Goal: Task Accomplishment & Management: Use online tool/utility

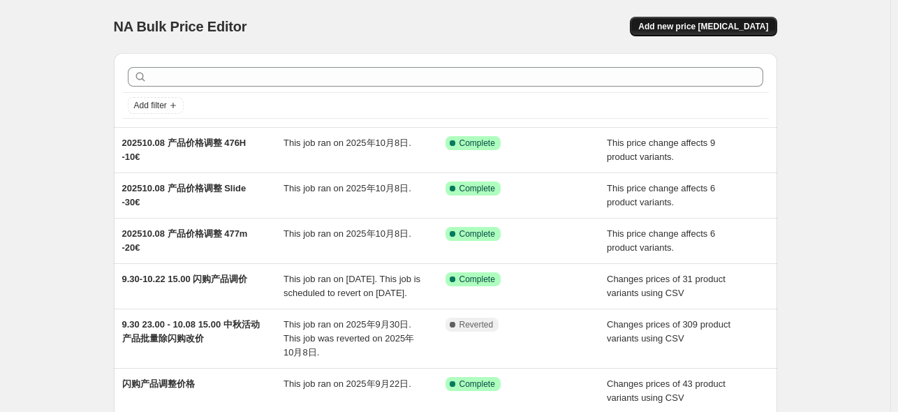
click at [729, 28] on span "Add new price [MEDICAL_DATA]" at bounding box center [704, 26] width 130 height 11
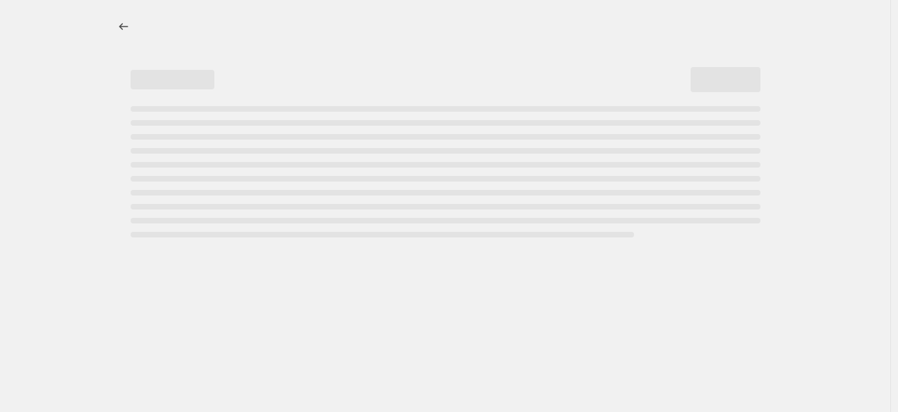
select select "percentage"
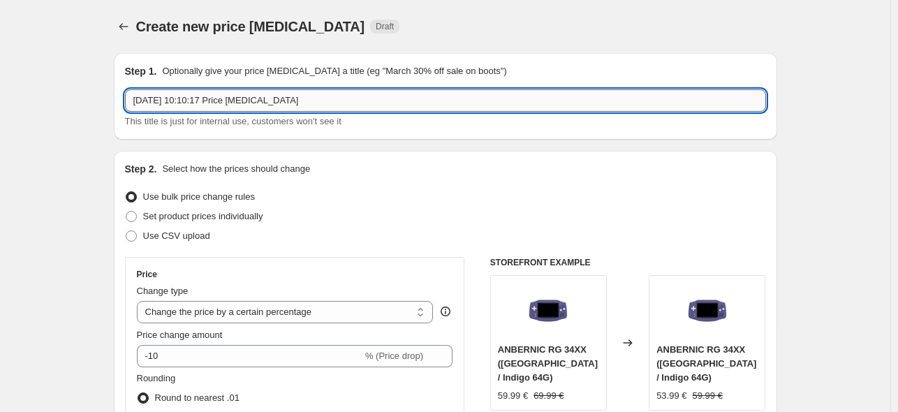
click at [279, 103] on input "[DATE] 10:10:17 Price [MEDICAL_DATA]" at bounding box center [445, 100] width 641 height 22
click at [258, 105] on input "[DATE] RG 505 产品调价 -48" at bounding box center [445, 100] width 641 height 22
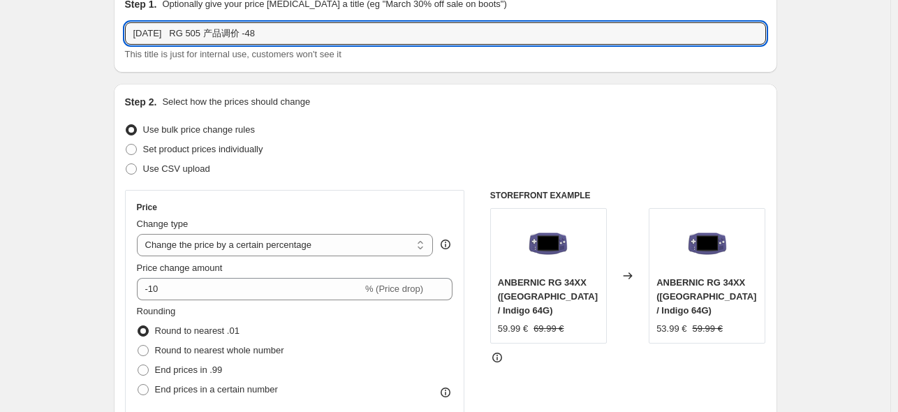
scroll to position [186, 0]
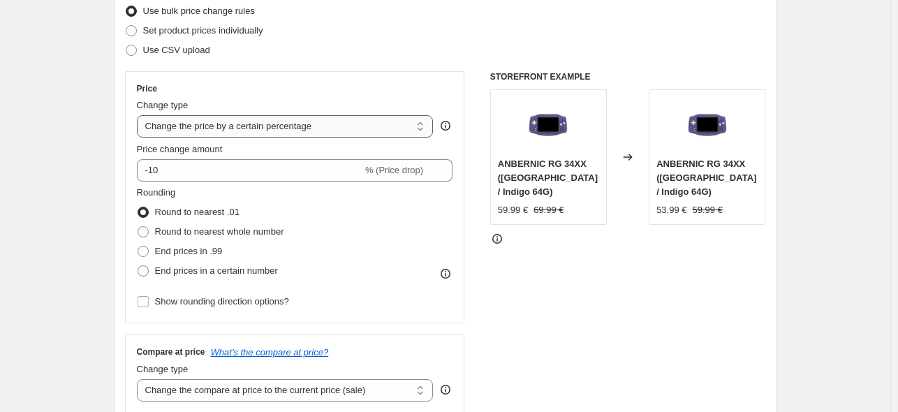
type input "[DATE] RG 505 产品调价 -48"
click at [282, 125] on select "Change the price to a certain amount Change the price by a certain amount Chang…" at bounding box center [285, 126] width 297 height 22
select select "bcap"
click at [140, 115] on select "Change the price to a certain amount Change the price by a certain amount Chang…" at bounding box center [285, 126] width 297 height 22
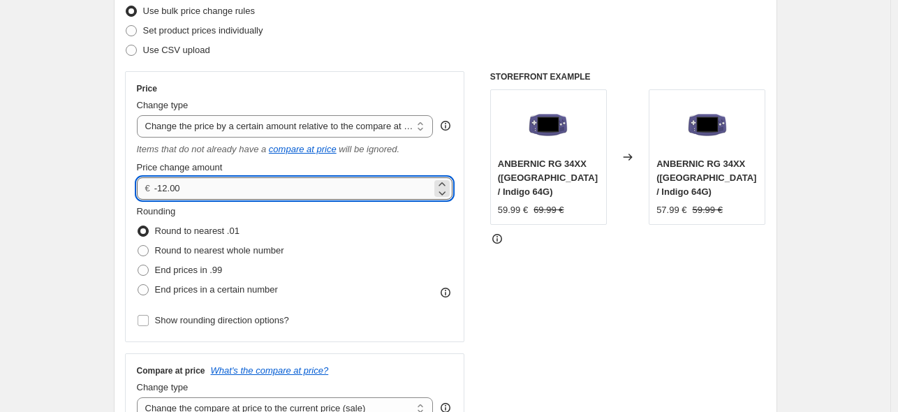
click at [170, 190] on input "-12.00" at bounding box center [292, 188] width 277 height 22
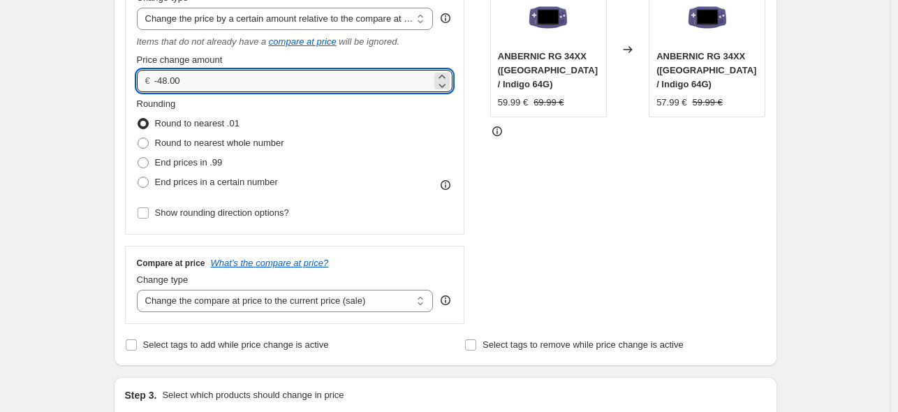
scroll to position [465, 0]
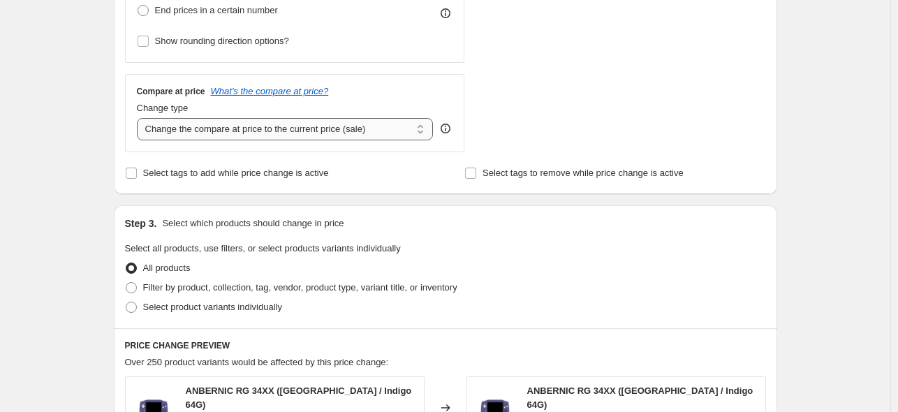
type input "-48.00"
click at [293, 130] on select "Change the compare at price to the current price (sale) Change the compare at p…" at bounding box center [285, 129] width 297 height 22
select select "no_change"
click at [140, 118] on select "Change the compare at price to the current price (sale) Change the compare at p…" at bounding box center [285, 129] width 297 height 22
click at [127, 311] on div "Step 3. Select which products should change in price Select all products, use f…" at bounding box center [446, 266] width 664 height 123
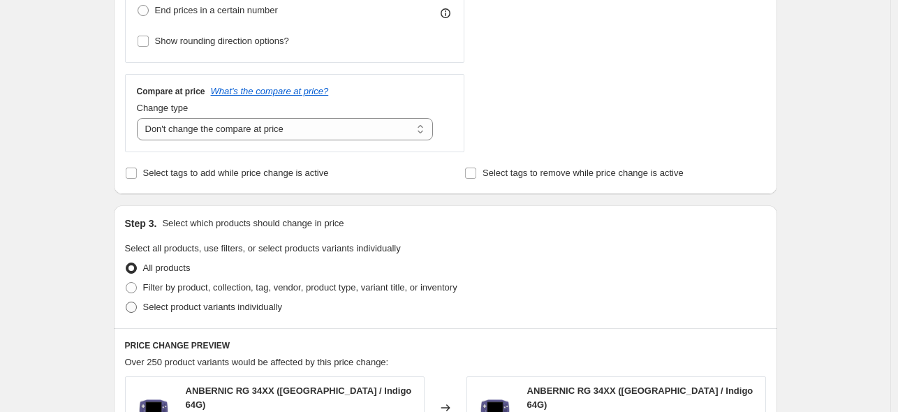
click at [135, 305] on span at bounding box center [131, 307] width 11 height 11
click at [126, 303] on input "Select product variants individually" at bounding box center [126, 302] width 1 height 1
radio input "true"
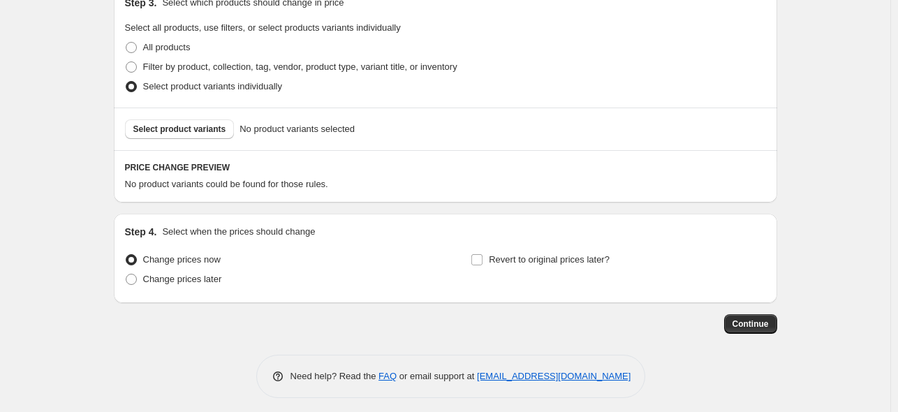
scroll to position [693, 0]
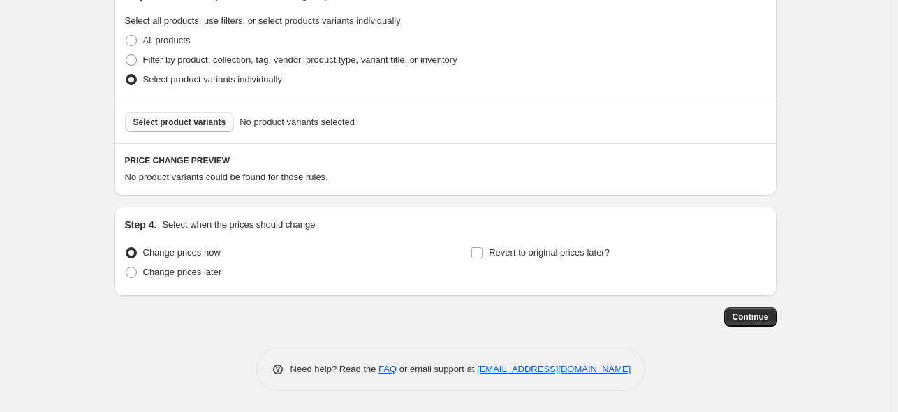
click at [178, 123] on span "Select product variants" at bounding box center [179, 122] width 93 height 11
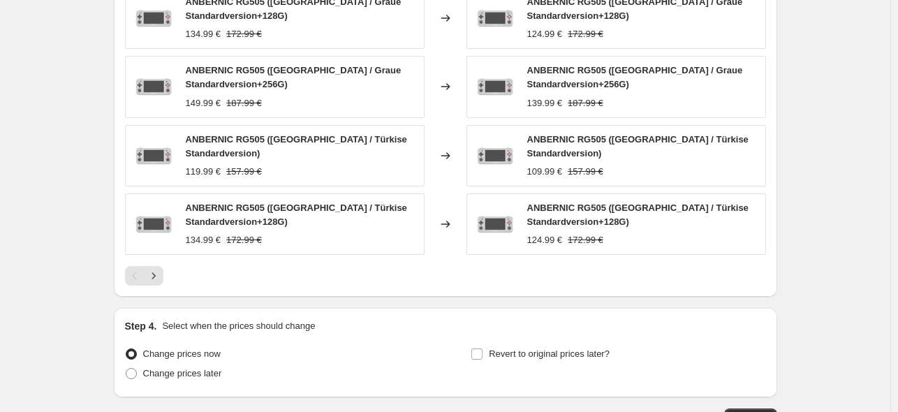
scroll to position [1057, 0]
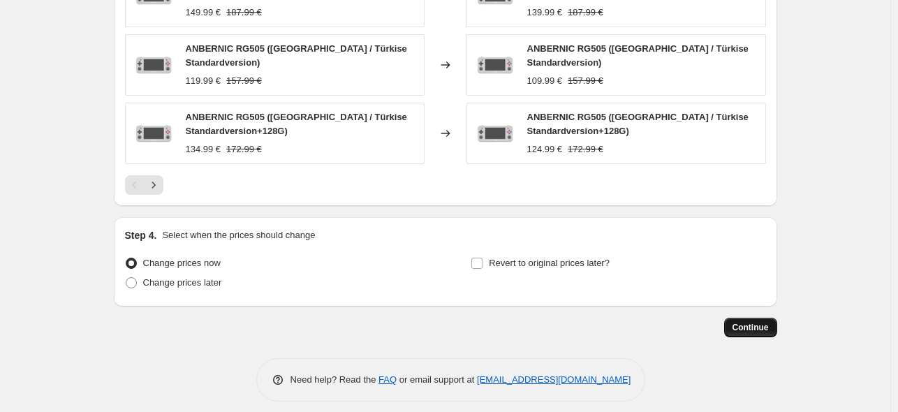
click at [749, 322] on span "Continue" at bounding box center [751, 327] width 36 height 11
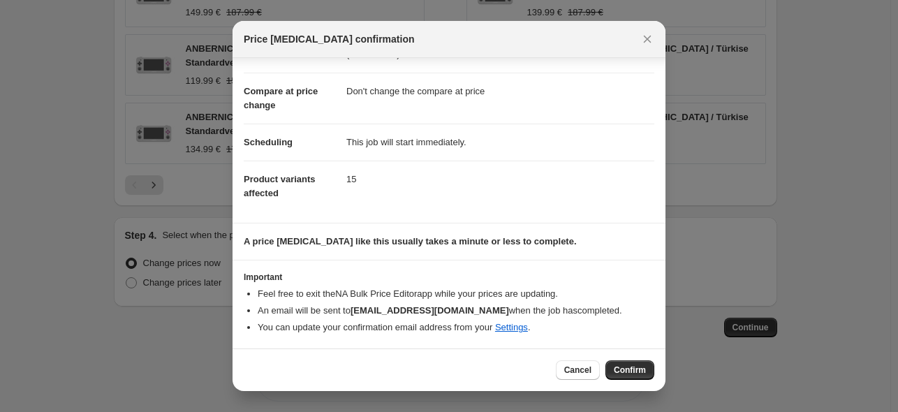
scroll to position [59, 0]
click at [643, 370] on span "Confirm" at bounding box center [630, 370] width 32 height 11
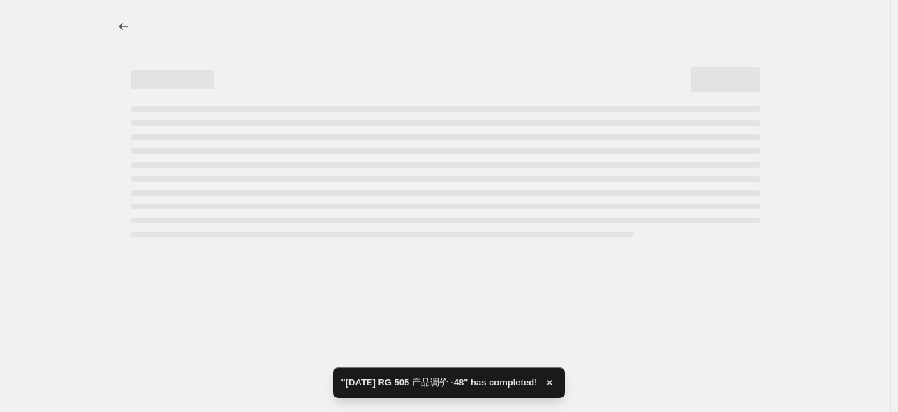
select select "bcap"
select select "no_change"
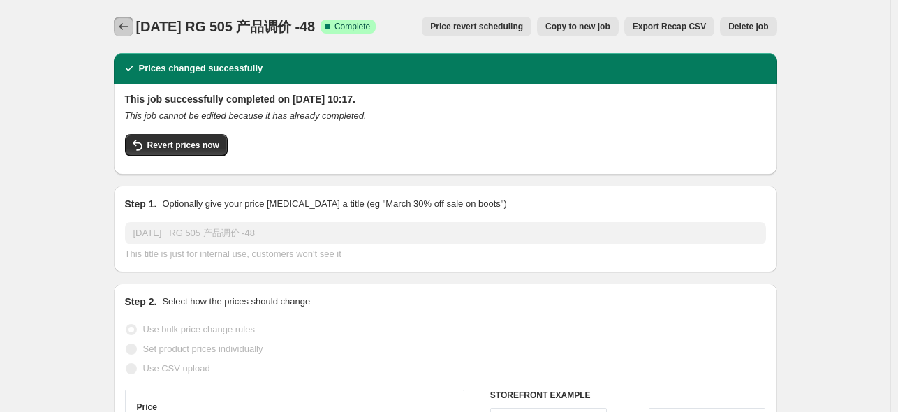
click at [129, 19] on button "Price change jobs" at bounding box center [124, 27] width 20 height 20
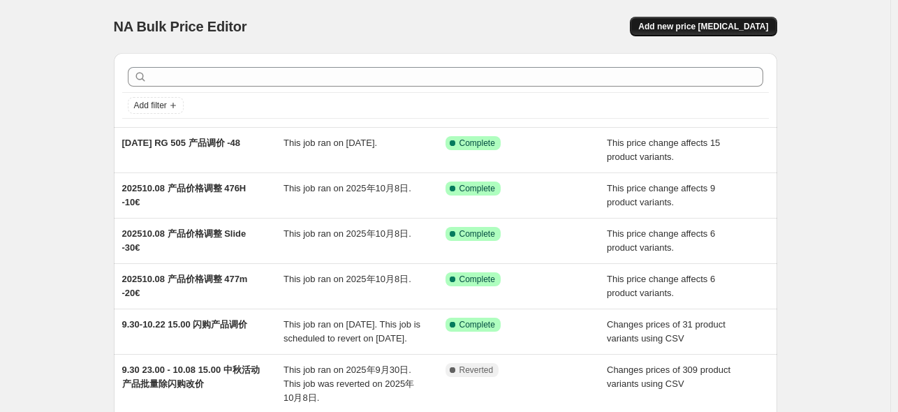
click at [734, 24] on span "Add new price [MEDICAL_DATA]" at bounding box center [704, 26] width 130 height 11
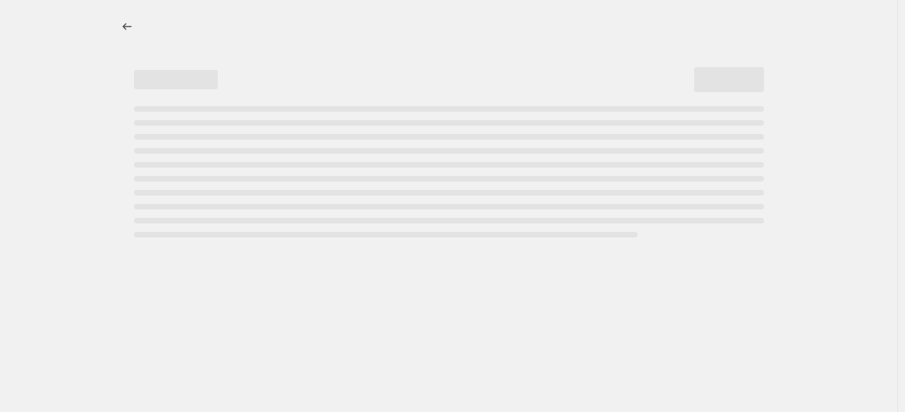
select select "percentage"
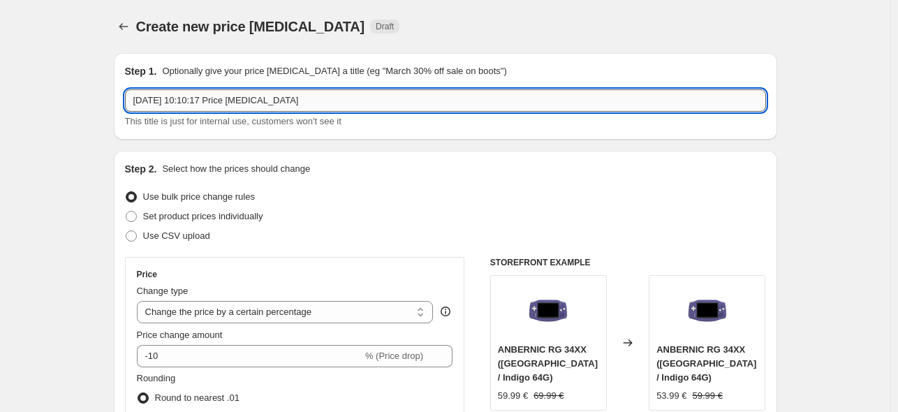
click at [296, 100] on input "[DATE] 10:10:17 Price [MEDICAL_DATA]" at bounding box center [445, 100] width 641 height 22
paste input ".10.14 RG 505 产品调价 -48"
drag, startPoint x: 215, startPoint y: 101, endPoint x: 203, endPoint y: 101, distance: 12.6
click at [203, 101] on input "[DATE] RG 505 产品调价 -48" at bounding box center [445, 100] width 641 height 22
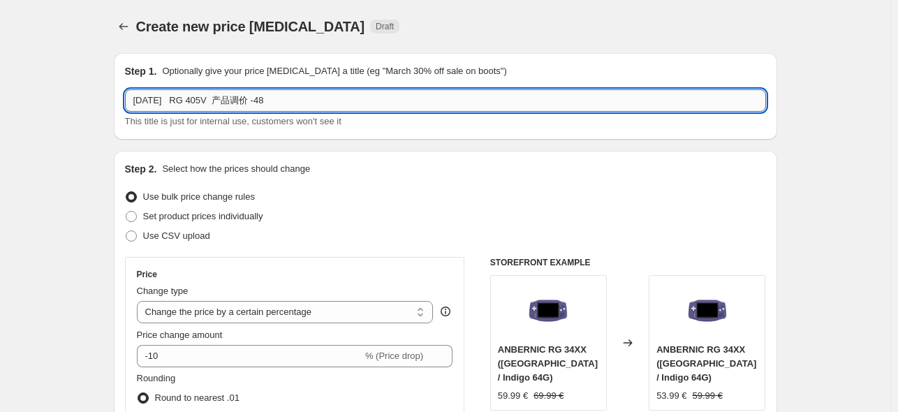
click at [270, 101] on input "[DATE] RG 405V 产品调价 -48" at bounding box center [445, 100] width 641 height 22
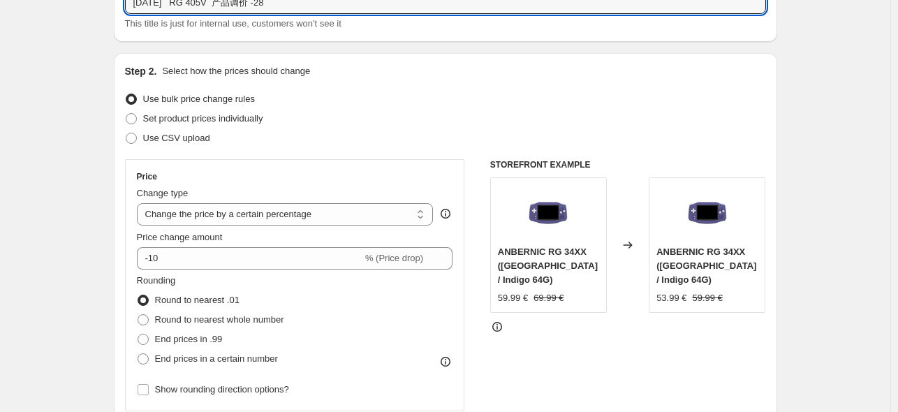
scroll to position [279, 0]
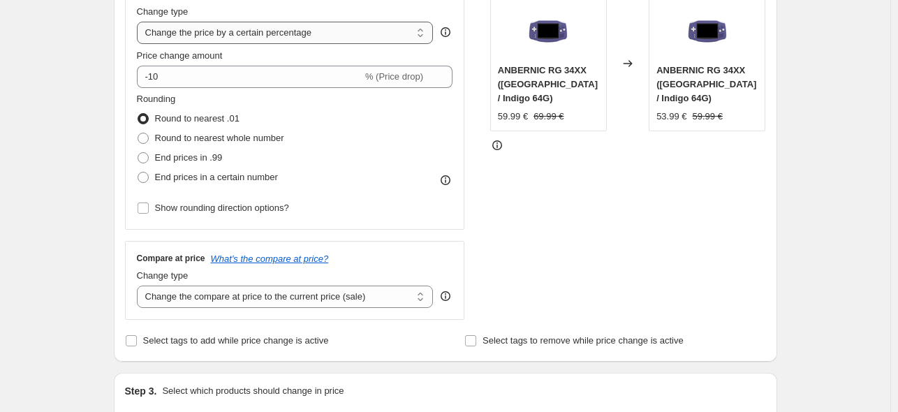
type input "[DATE] RG 405V 产品调价 -28"
click at [317, 32] on select "Change the price to a certain amount Change the price by a certain amount Chang…" at bounding box center [285, 33] width 297 height 22
select select "bcap"
click at [140, 22] on select "Change the price to a certain amount Change the price by a certain amount Chang…" at bounding box center [285, 33] width 297 height 22
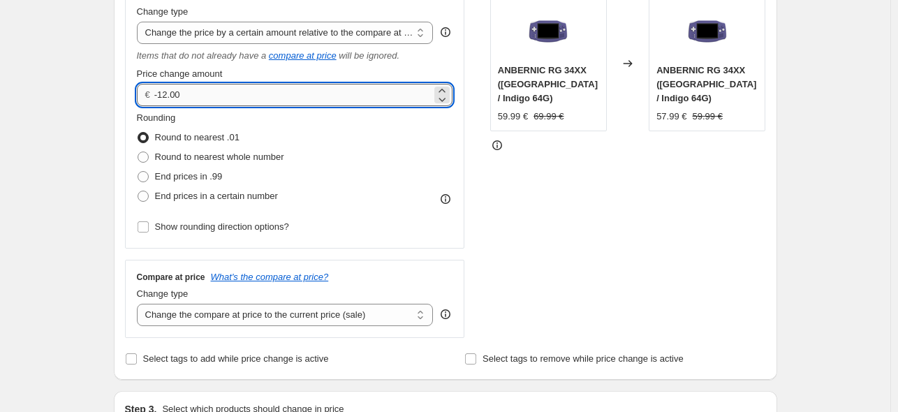
click at [167, 100] on input "-12.00" at bounding box center [292, 95] width 277 height 22
type input "-28.00"
click at [558, 187] on div "STOREFRONT EXAMPLE ANBERNIC RG 34XX ([GEOGRAPHIC_DATA] / Indigo 64G) 59.99 € 69…" at bounding box center [628, 158] width 276 height 360
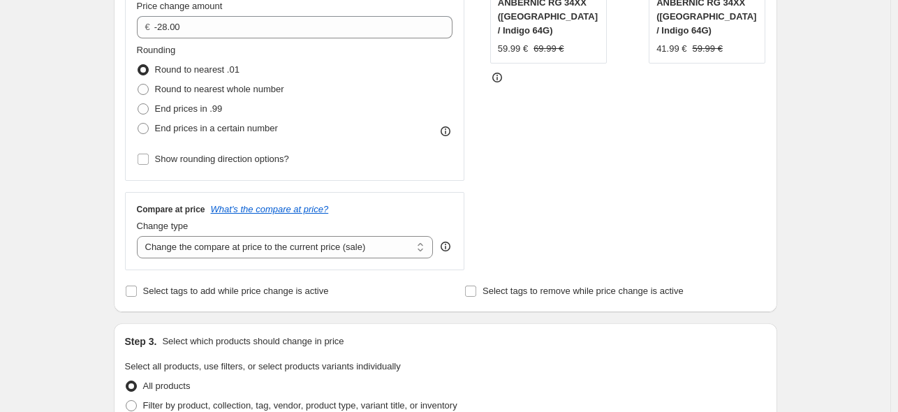
scroll to position [559, 0]
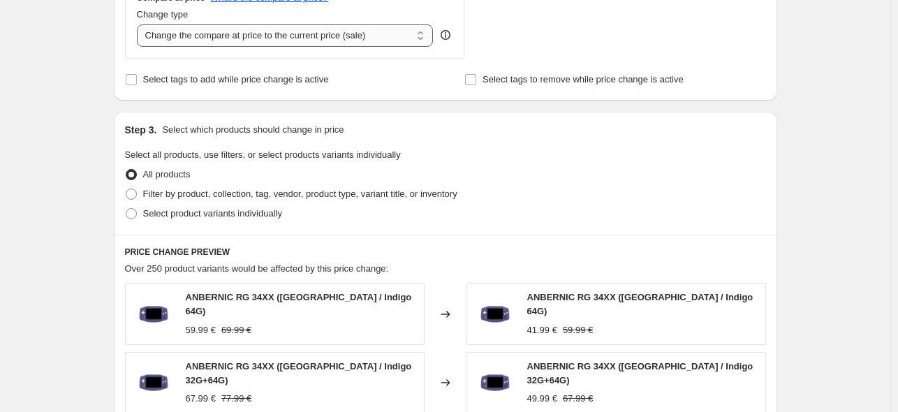
click at [262, 30] on select "Change the compare at price to the current price (sale) Change the compare at p…" at bounding box center [285, 35] width 297 height 22
select select "no_change"
click at [140, 25] on select "Change the compare at price to the current price (sale) Change the compare at p…" at bounding box center [285, 35] width 297 height 22
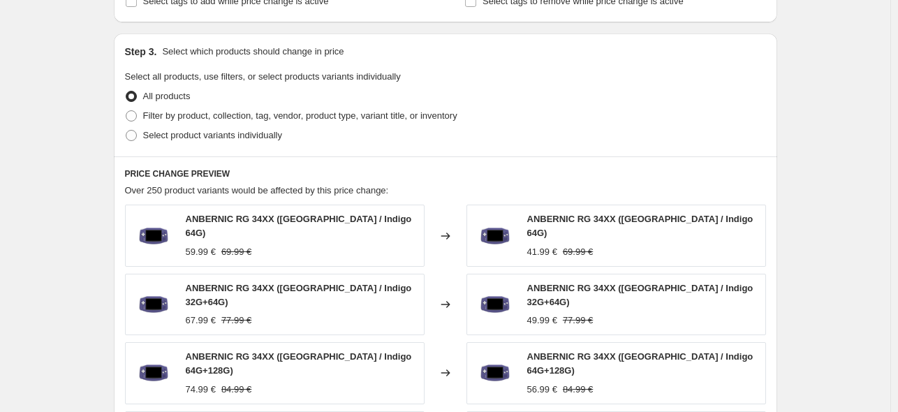
scroll to position [652, 0]
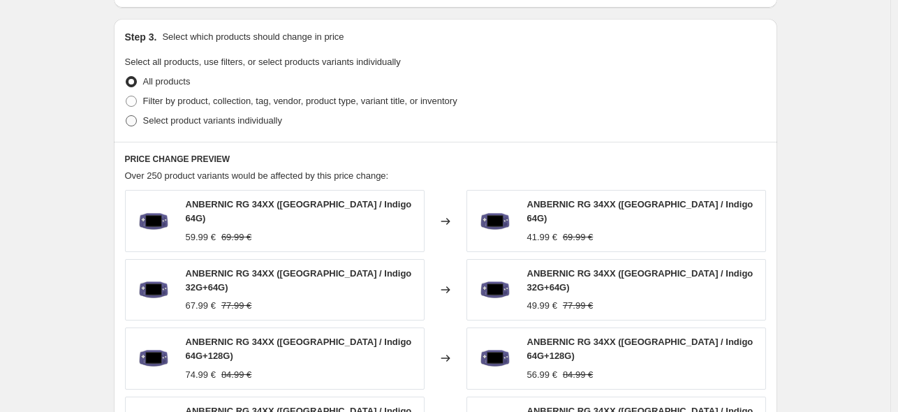
click at [137, 124] on span at bounding box center [131, 120] width 11 height 11
click at [126, 116] on input "Select product variants individually" at bounding box center [126, 115] width 1 height 1
radio input "true"
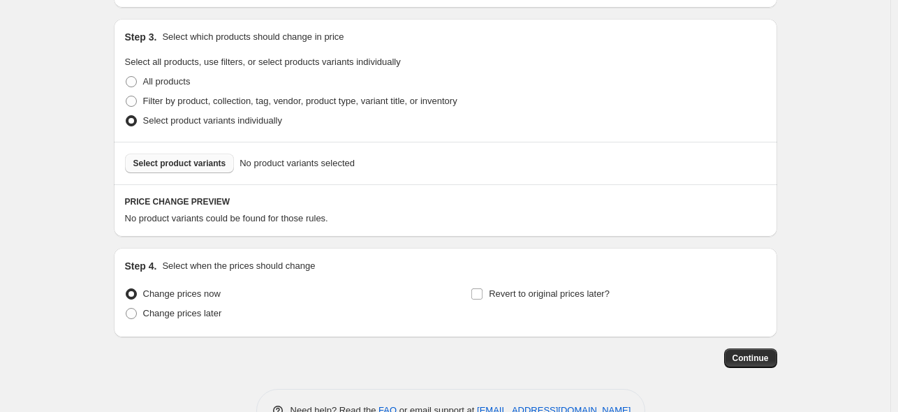
click at [207, 163] on span "Select product variants" at bounding box center [179, 163] width 93 height 11
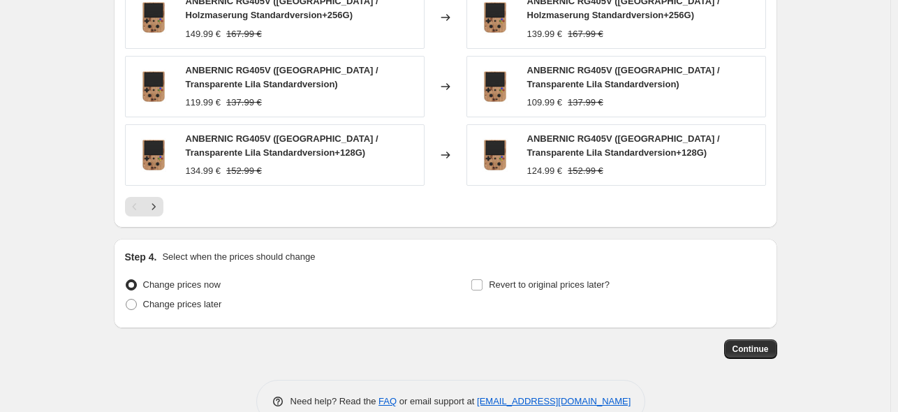
scroll to position [1066, 0]
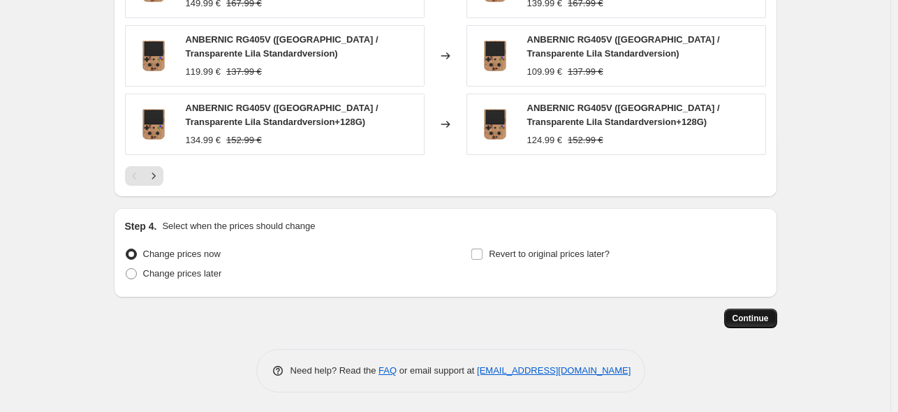
click at [769, 321] on span "Continue" at bounding box center [751, 318] width 36 height 11
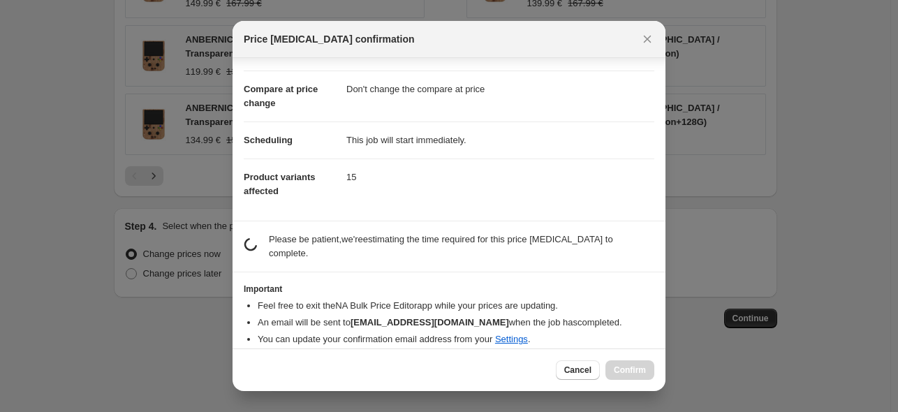
scroll to position [59, 0]
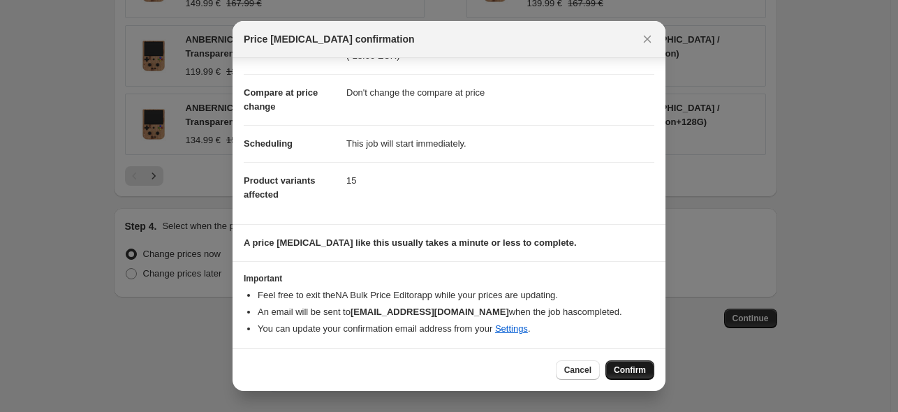
click at [640, 365] on button "Confirm" at bounding box center [630, 370] width 49 height 20
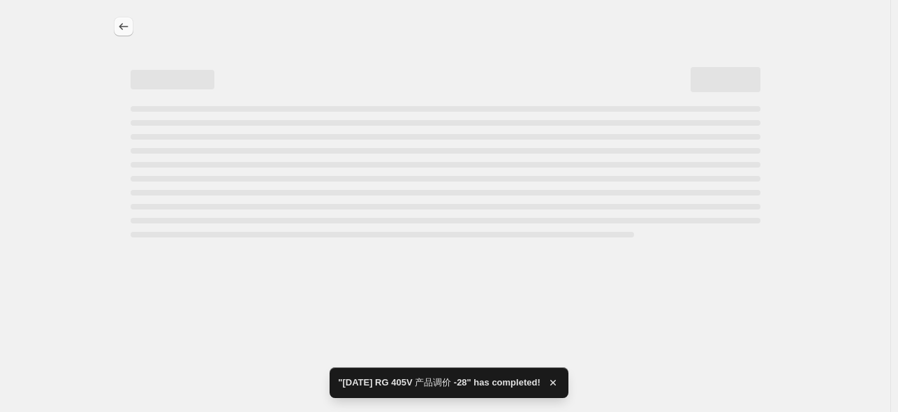
select select "bcap"
select select "no_change"
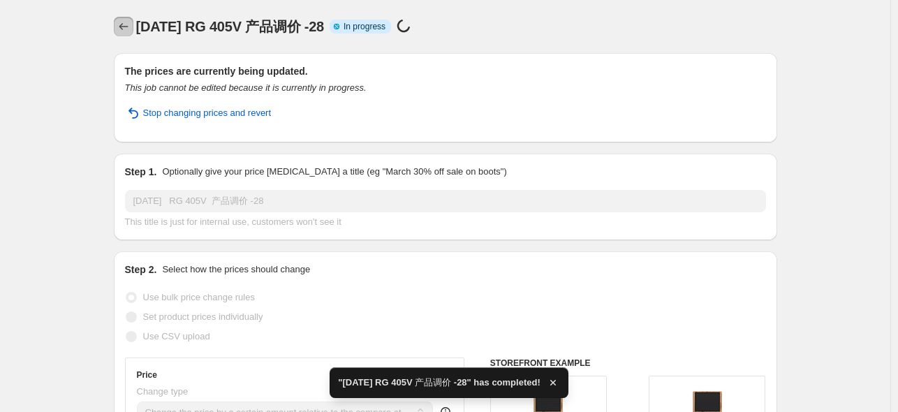
click at [124, 22] on icon "Price change jobs" at bounding box center [124, 27] width 14 height 14
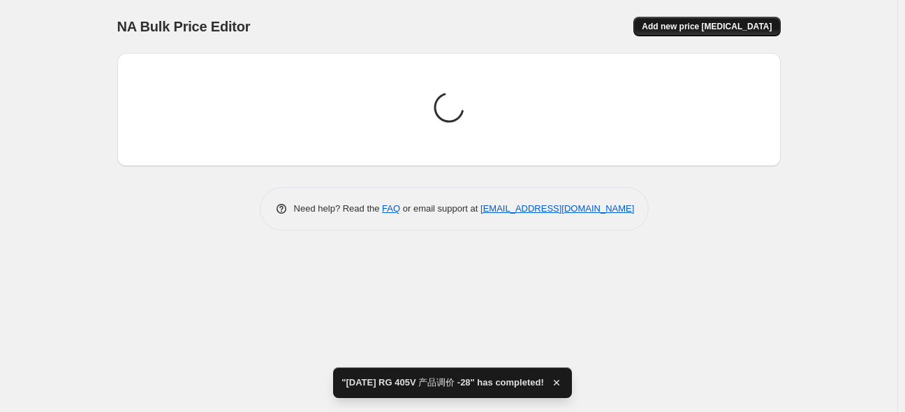
click at [745, 25] on span "Add new price [MEDICAL_DATA]" at bounding box center [707, 26] width 130 height 11
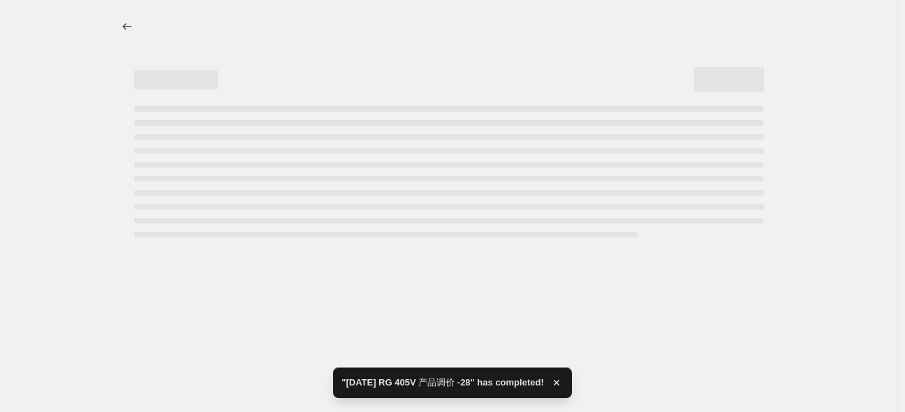
select select "percentage"
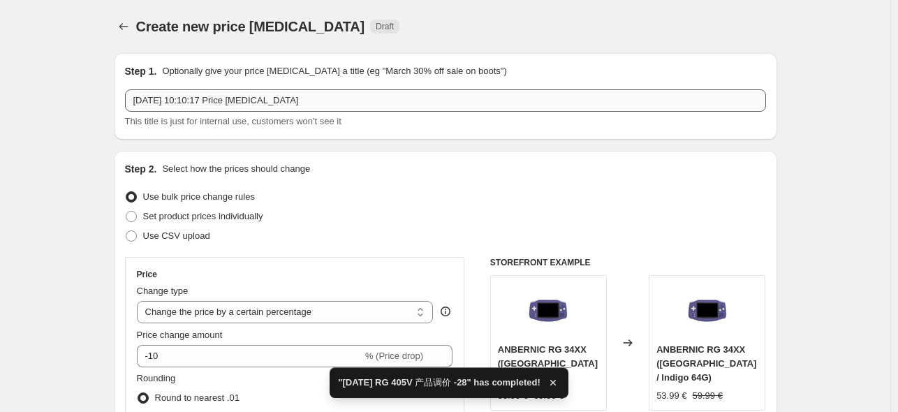
click at [265, 104] on input "[DATE] 10:10:17 Price [MEDICAL_DATA]" at bounding box center [445, 100] width 641 height 22
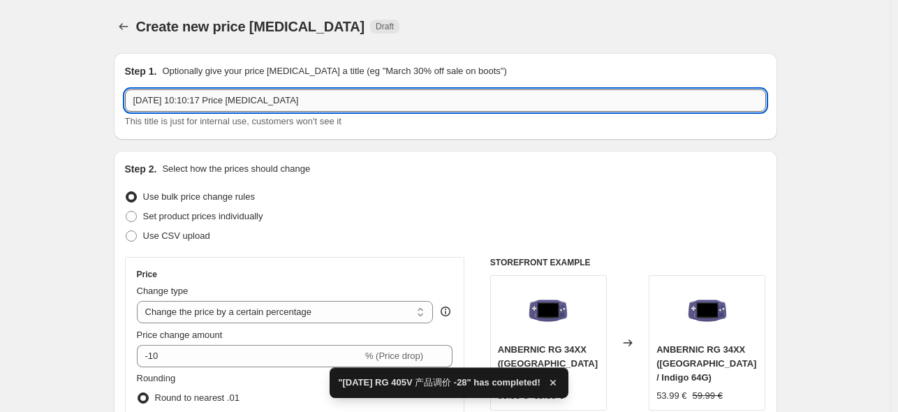
click at [292, 94] on input "[DATE] 10:10:17 Price [MEDICAL_DATA]" at bounding box center [445, 100] width 641 height 22
paste input ".10.14 RG 505 产品调价 -48"
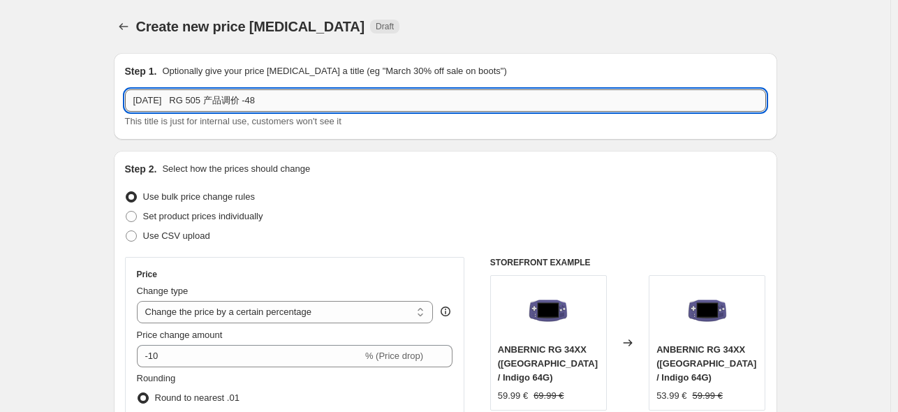
drag, startPoint x: 198, startPoint y: 100, endPoint x: 212, endPoint y: 103, distance: 13.7
click at [212, 103] on input "[DATE] RG 505 产品调价 -48" at bounding box center [445, 100] width 641 height 22
click at [269, 98] on input "[DATE] RG405M 产品调价 -48" at bounding box center [445, 100] width 641 height 22
type input "[DATE] RG405M 产品调价 -58"
click at [349, 161] on div "Step 2. Select how the prices should change Use bulk price change rules Set pro…" at bounding box center [446, 396] width 664 height 490
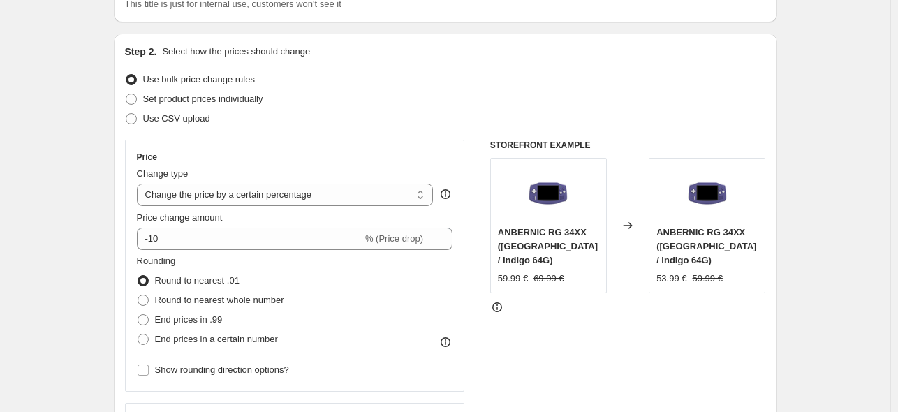
scroll to position [186, 0]
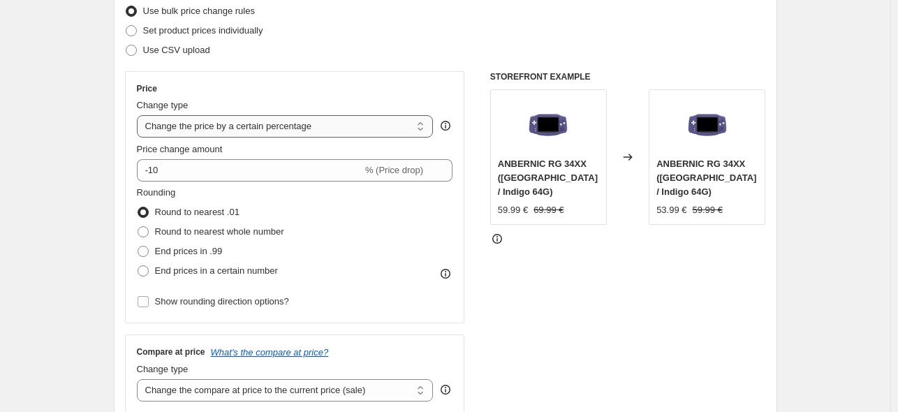
click at [347, 124] on select "Change the price to a certain amount Change the price by a certain amount Chang…" at bounding box center [285, 126] width 297 height 22
select select "bcap"
click at [140, 115] on select "Change the price to a certain amount Change the price by a certain amount Chang…" at bounding box center [285, 126] width 297 height 22
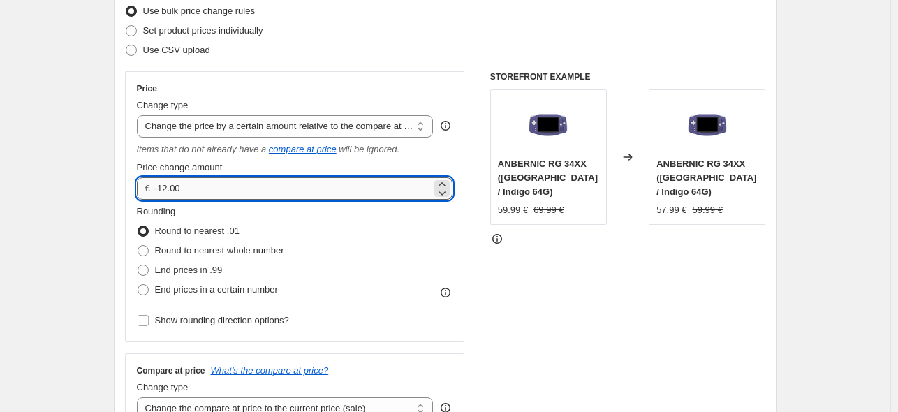
click at [163, 189] on input "-12.00" at bounding box center [292, 188] width 277 height 22
type input "-58.00"
click at [667, 264] on div "STOREFRONT EXAMPLE ANBERNIC RG 34XX ([GEOGRAPHIC_DATA] / Indigo 64G) 59.99 € 69…" at bounding box center [628, 251] width 276 height 360
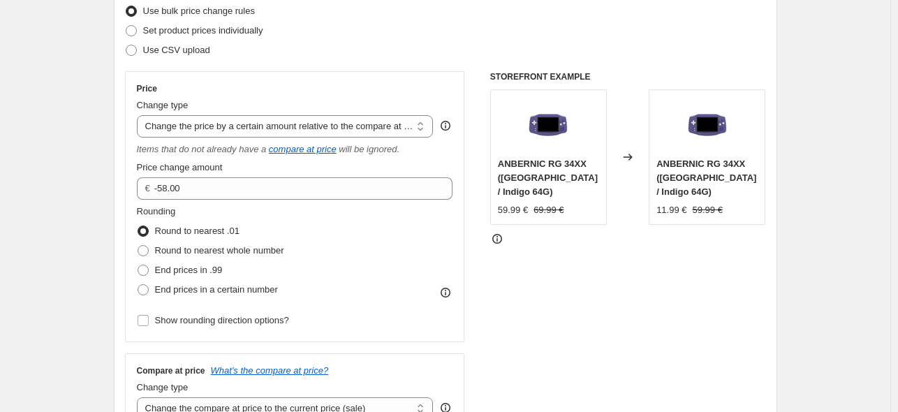
scroll to position [465, 0]
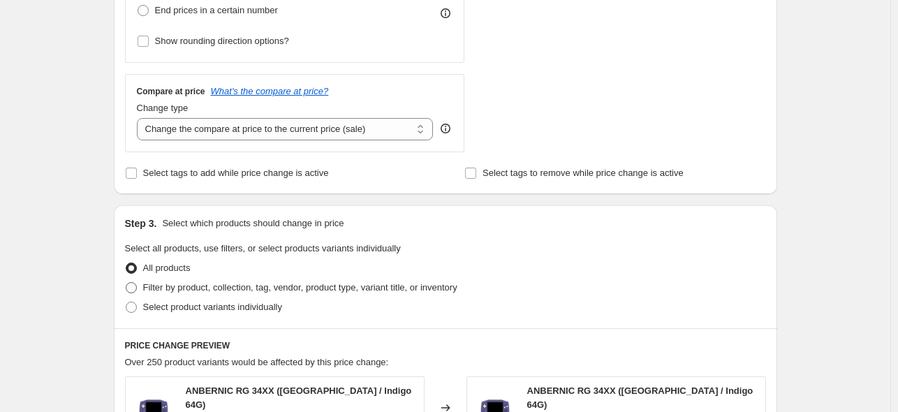
drag, startPoint x: 196, startPoint y: 310, endPoint x: 203, endPoint y: 290, distance: 21.2
click at [196, 309] on span "Select product variants individually" at bounding box center [212, 307] width 139 height 10
click at [126, 303] on input "Select product variants individually" at bounding box center [126, 302] width 1 height 1
radio input "true"
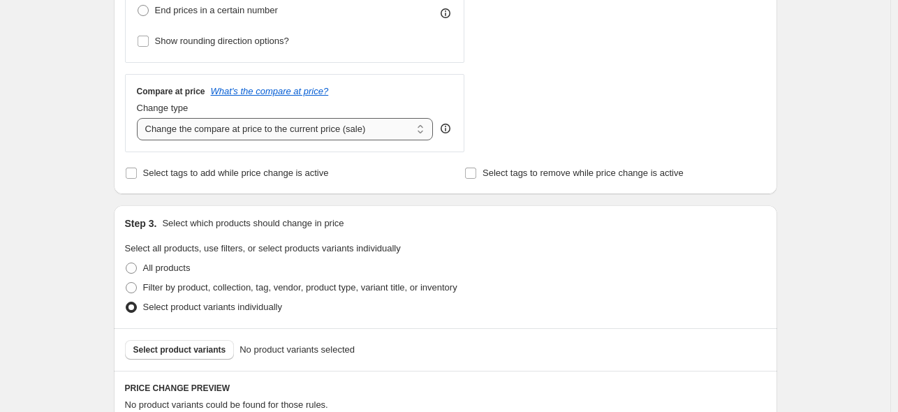
click at [326, 125] on select "Change the compare at price to the current price (sale) Change the compare at p…" at bounding box center [285, 129] width 297 height 22
select select "no_change"
click at [140, 118] on select "Change the compare at price to the current price (sale) Change the compare at p…" at bounding box center [285, 129] width 297 height 22
click at [180, 349] on span "Select product variants" at bounding box center [179, 349] width 93 height 11
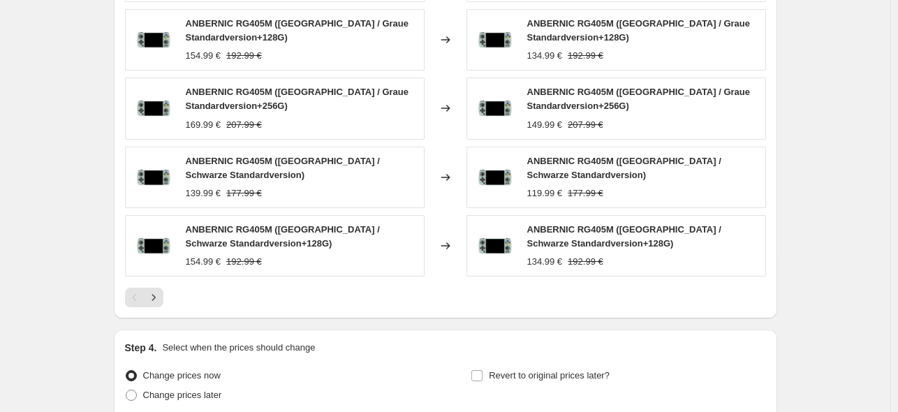
scroll to position [1062, 0]
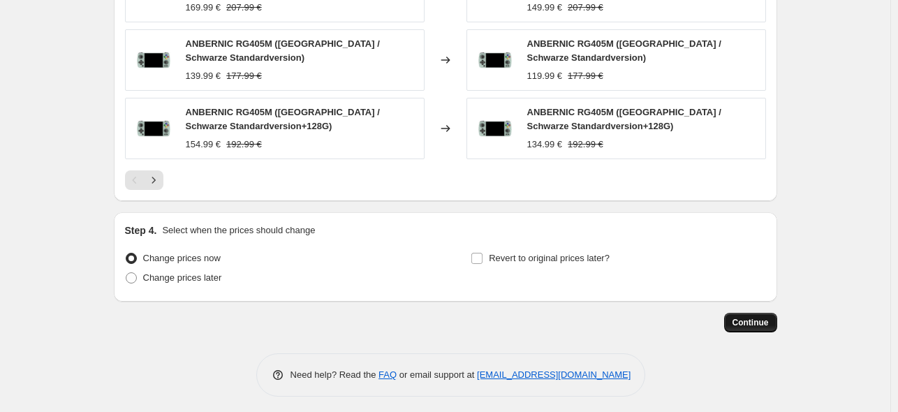
click at [753, 317] on span "Continue" at bounding box center [751, 322] width 36 height 11
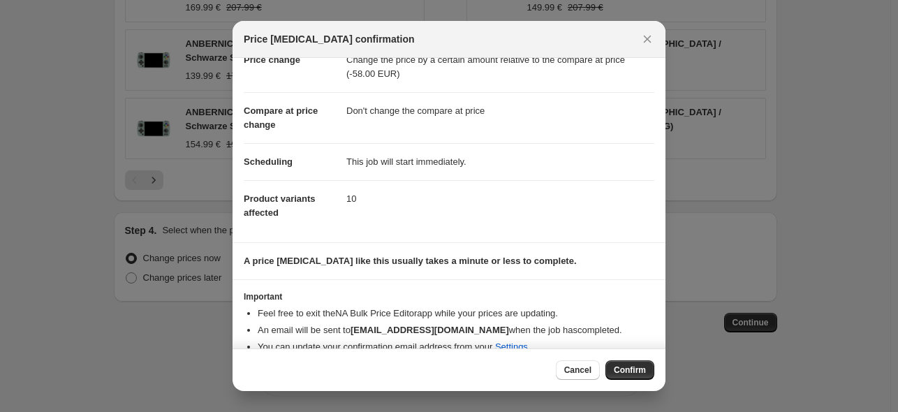
scroll to position [59, 0]
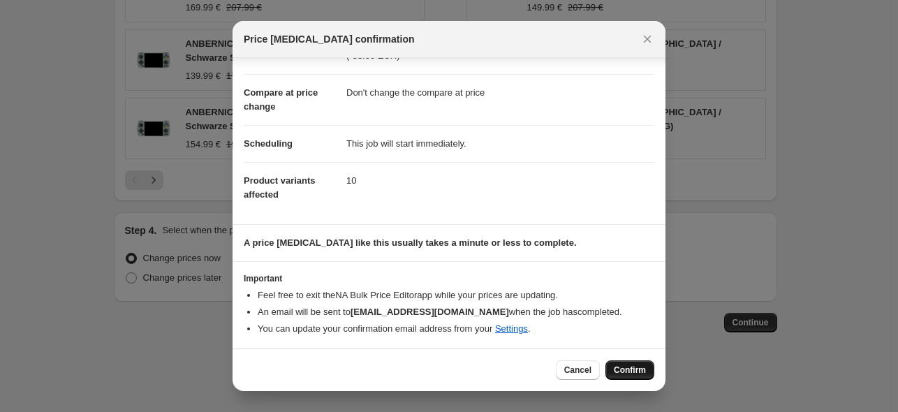
click at [634, 370] on span "Confirm" at bounding box center [630, 370] width 32 height 11
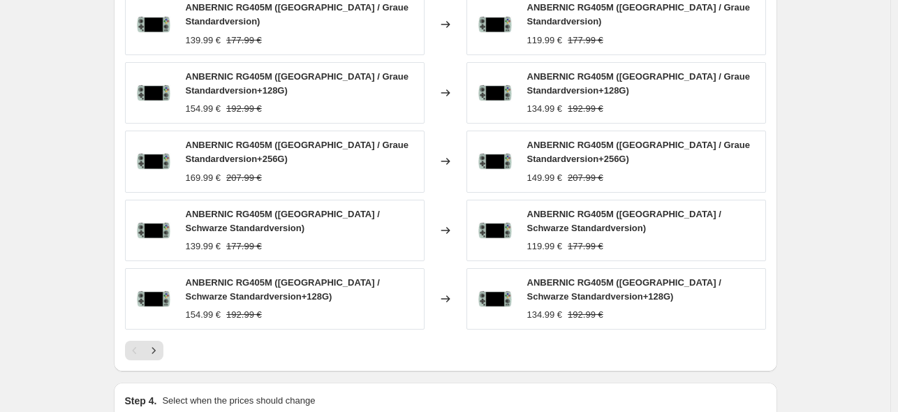
scroll to position [1005, 0]
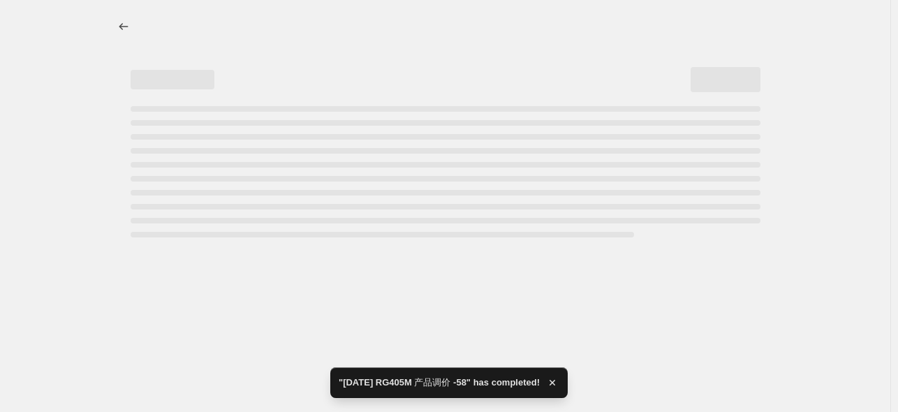
select select "bcap"
select select "no_change"
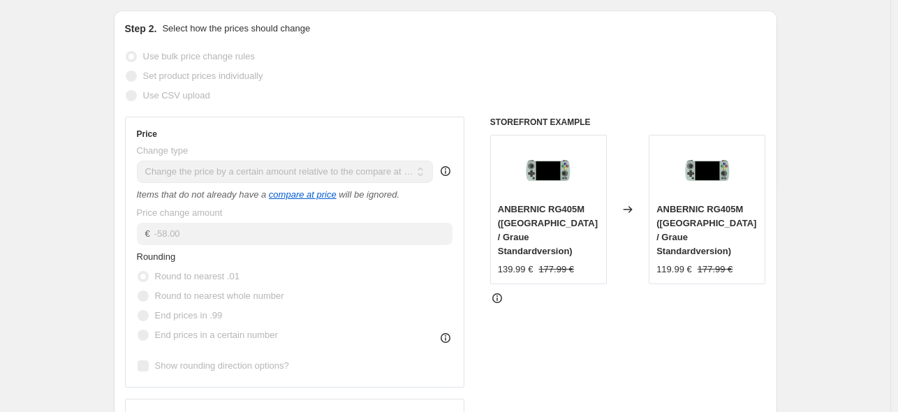
scroll to position [0, 0]
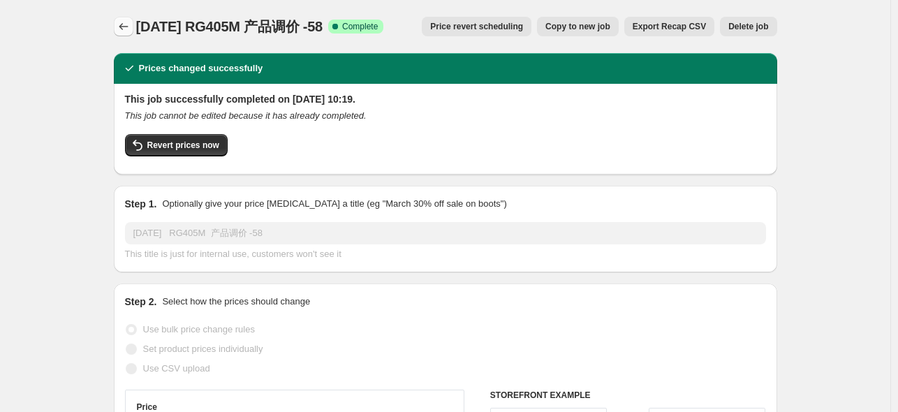
click at [133, 26] on button "Price change jobs" at bounding box center [124, 27] width 20 height 20
